Goal: Find specific page/section: Find specific page/section

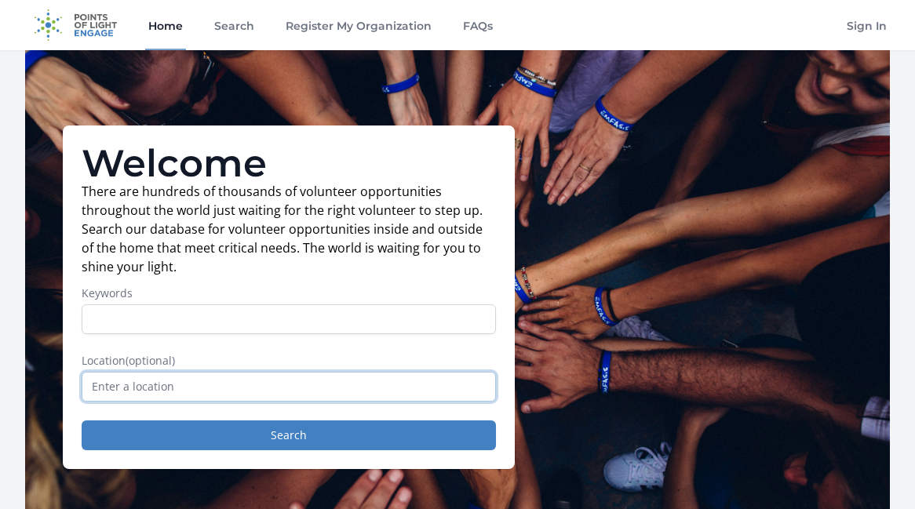
click at [106, 393] on input "text" at bounding box center [289, 387] width 414 height 30
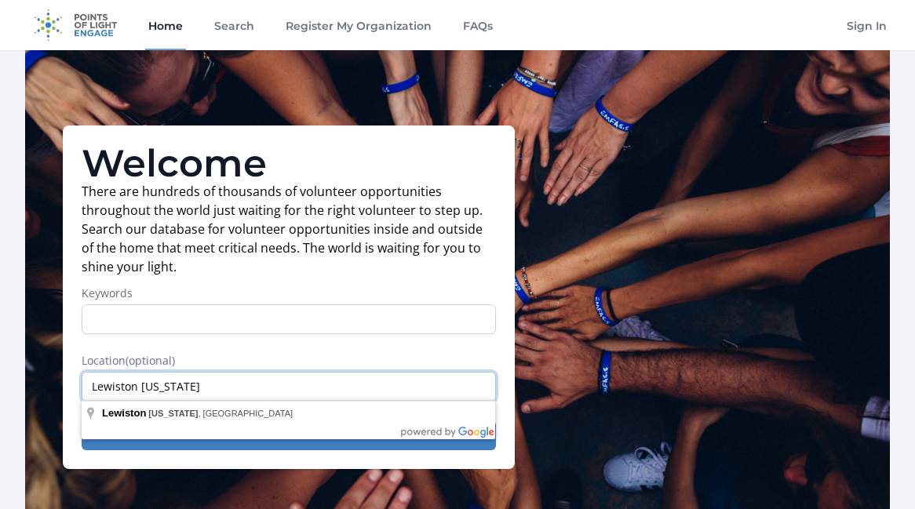
type input "Lewiston [US_STATE]"
click at [389, 359] on label "Location (optional)" at bounding box center [289, 361] width 414 height 16
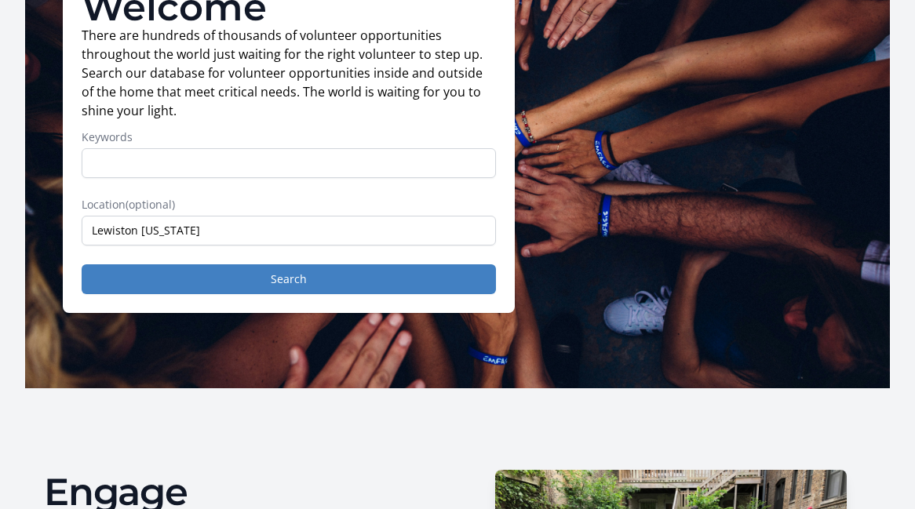
scroll to position [206, 0]
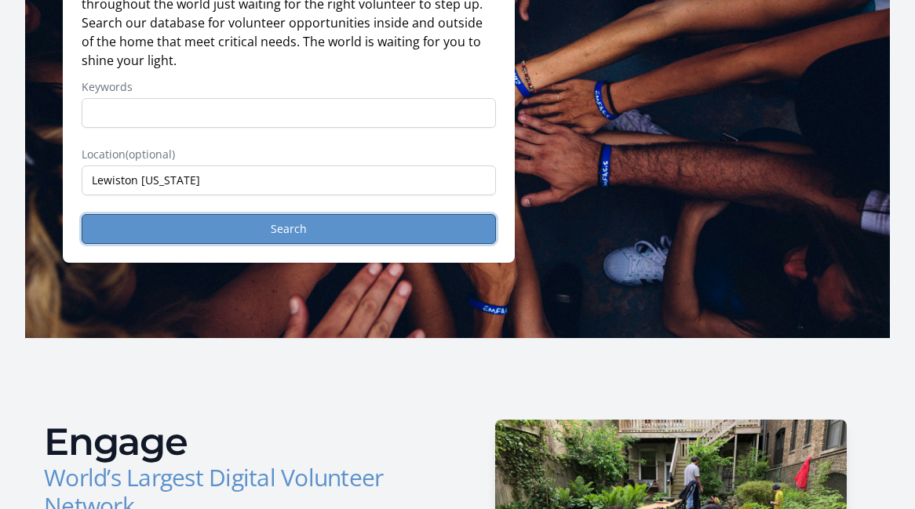
click at [264, 225] on button "Search" at bounding box center [289, 229] width 414 height 30
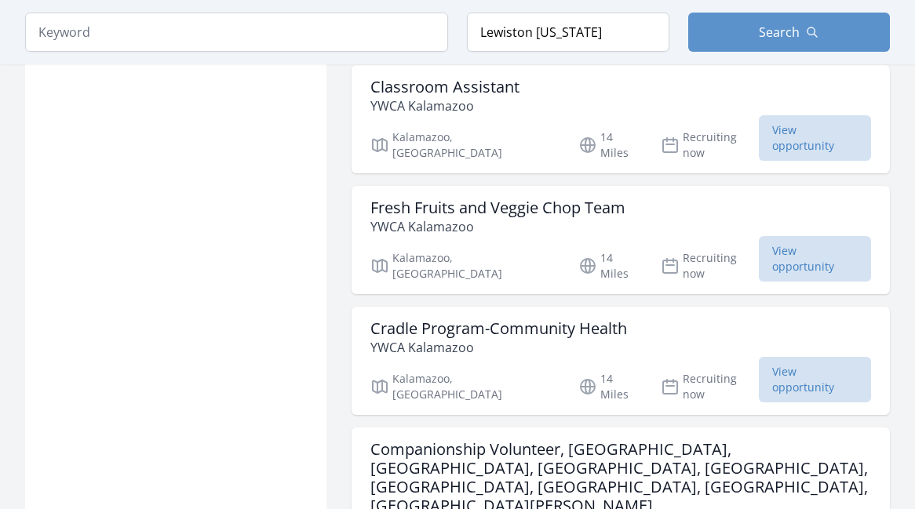
scroll to position [1697, 0]
